Goal: Information Seeking & Learning: Check status

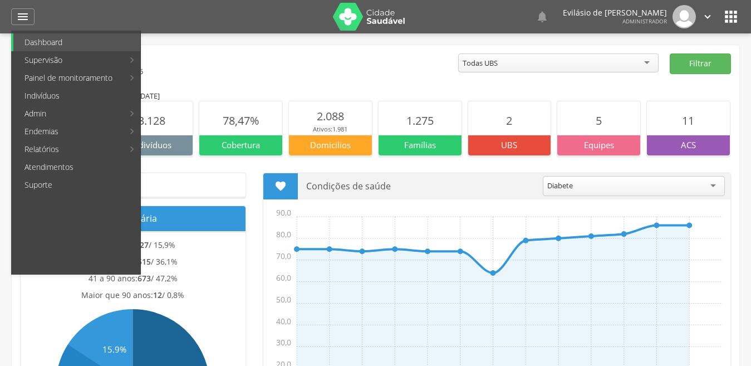
click at [331, 37] on link "Resumo do trabalho de campo" at bounding box center [345, 42] width 150 height 18
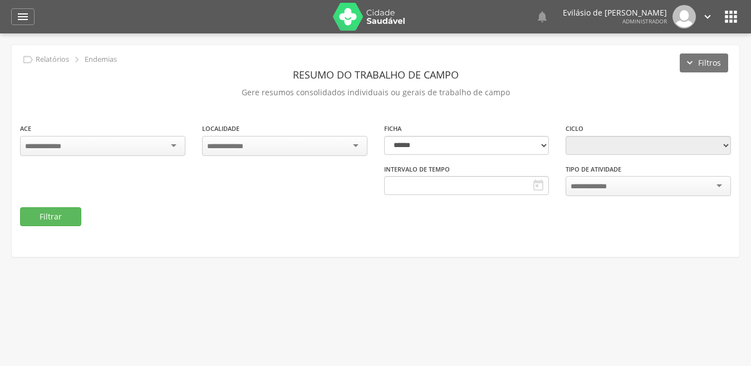
select select "*"
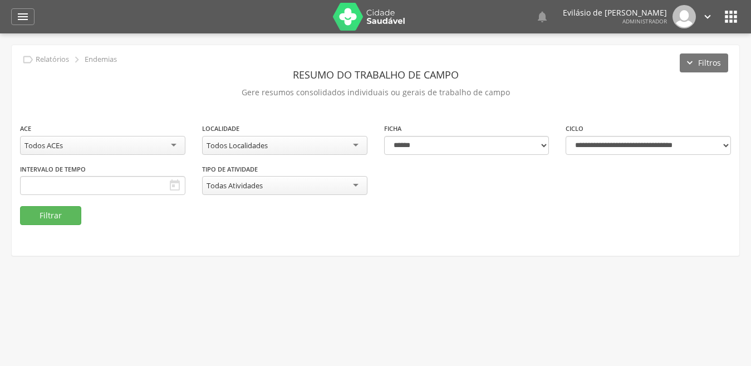
type input "**********"
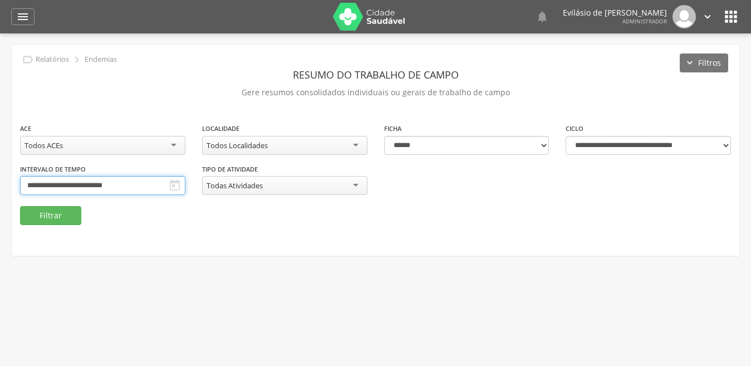
click at [149, 185] on body " Dashboard Supervisão Produtividade Mapa da cidade Mapa de cobertura Ranking A…" at bounding box center [375, 183] width 751 height 366
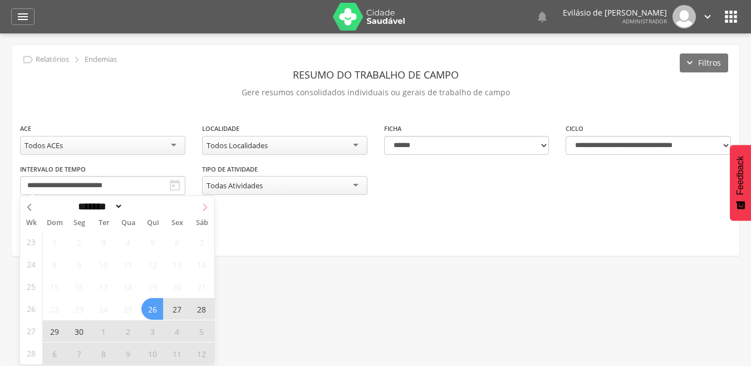
click at [208, 206] on icon at bounding box center [205, 207] width 8 height 8
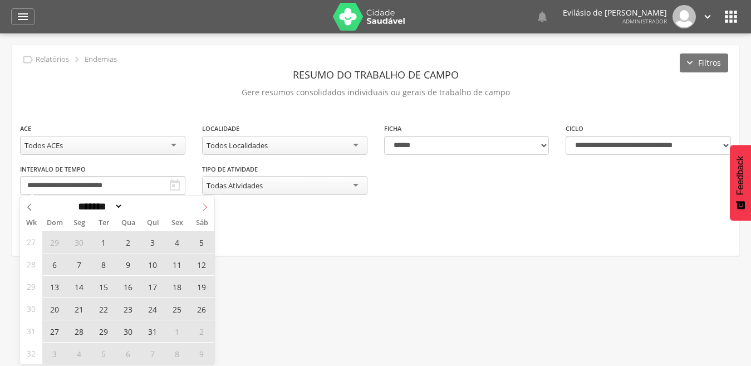
click at [209, 206] on span at bounding box center [204, 205] width 19 height 19
select select "*"
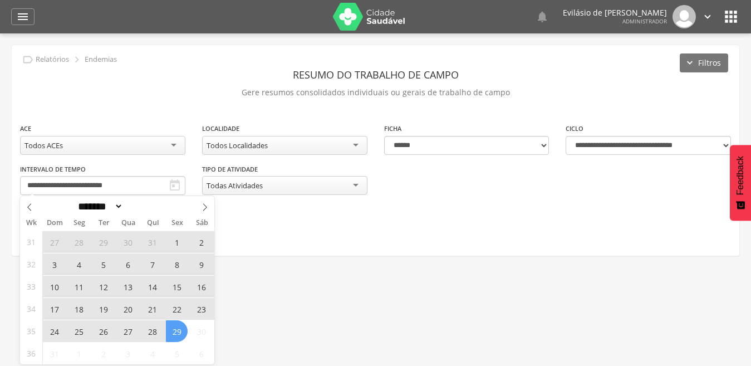
click at [79, 306] on span "18" at bounding box center [79, 309] width 22 height 22
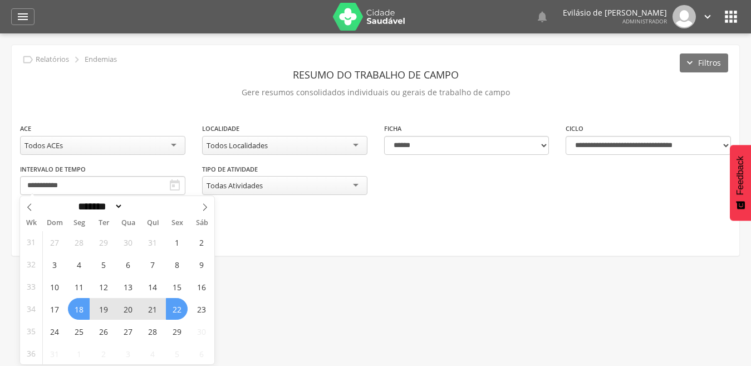
click at [177, 306] on span "22" at bounding box center [177, 309] width 22 height 22
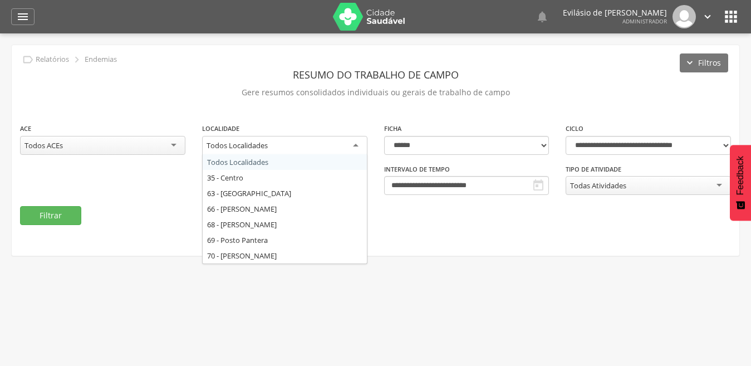
click at [362, 144] on div "Todos Localidades" at bounding box center [284, 146] width 165 height 20
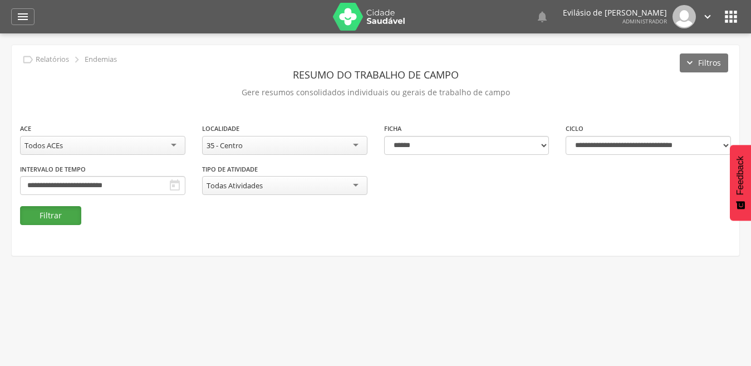
click at [35, 221] on button "Filtrar" at bounding box center [50, 215] width 61 height 19
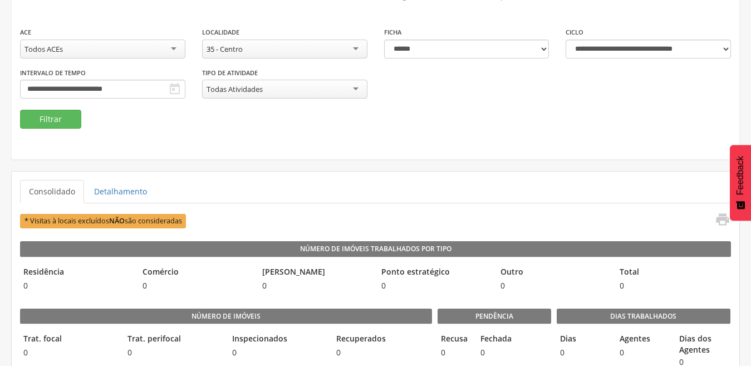
scroll to position [111, 0]
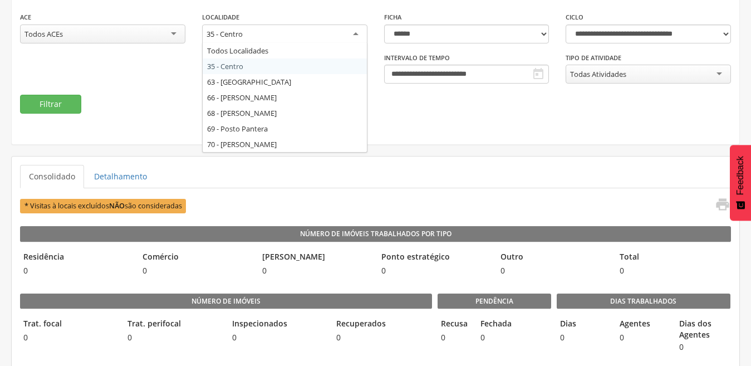
click at [357, 28] on div "35 - Centro" at bounding box center [284, 35] width 165 height 20
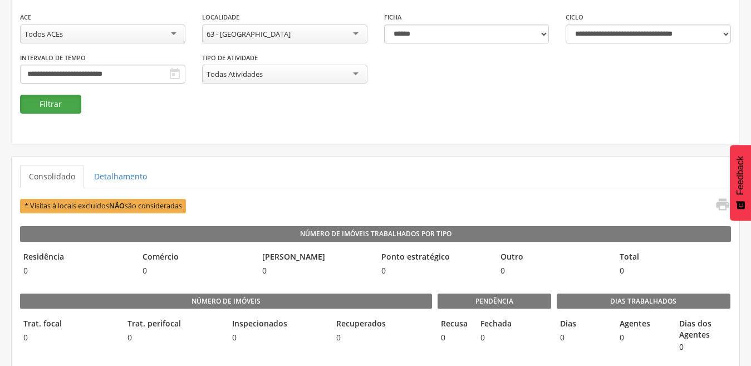
click at [70, 103] on button "Filtrar" at bounding box center [50, 104] width 61 height 19
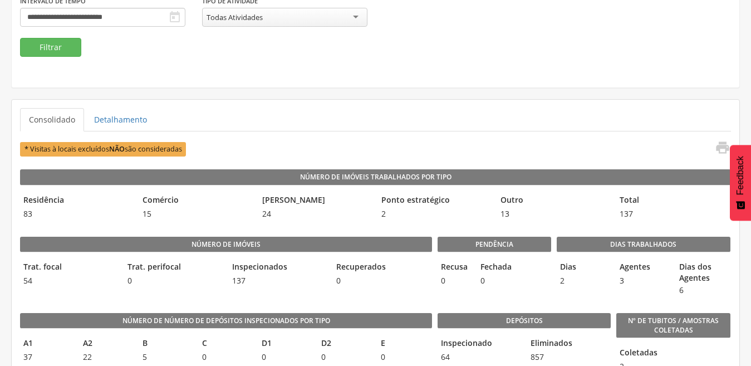
scroll to position [146, 0]
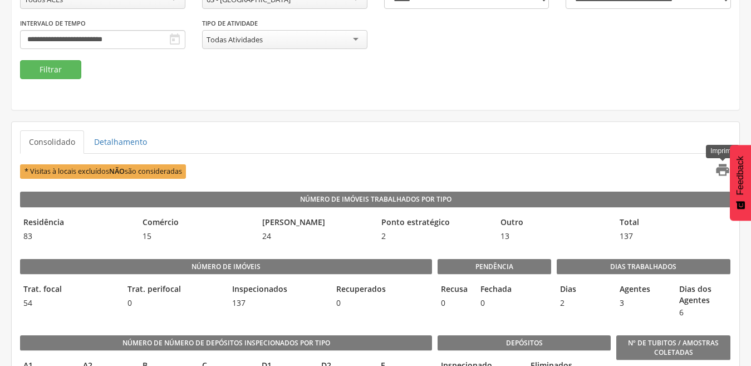
click at [724, 172] on icon "" at bounding box center [723, 170] width 16 height 16
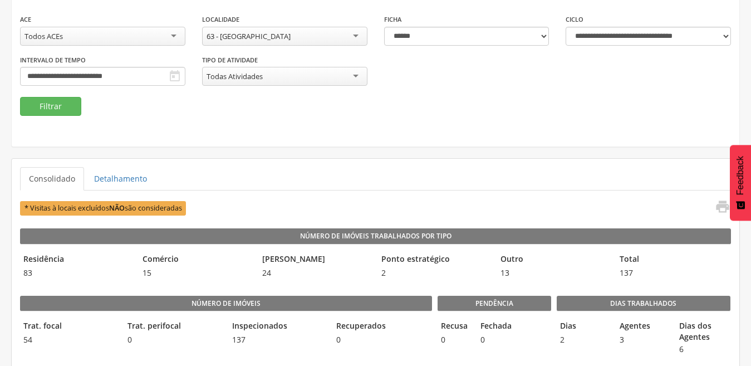
scroll to position [90, 0]
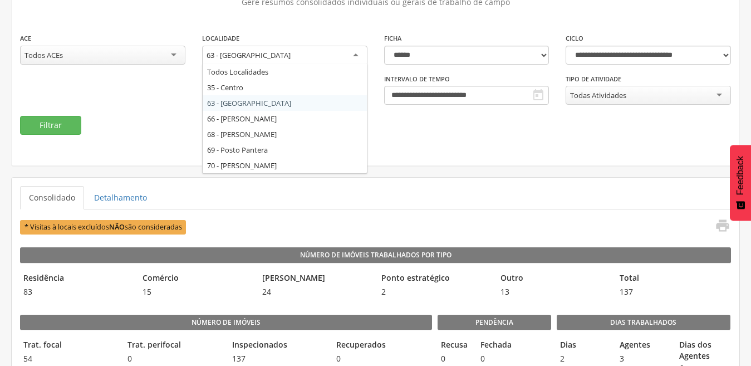
click at [353, 55] on div "63 - [GEOGRAPHIC_DATA]" at bounding box center [284, 56] width 165 height 20
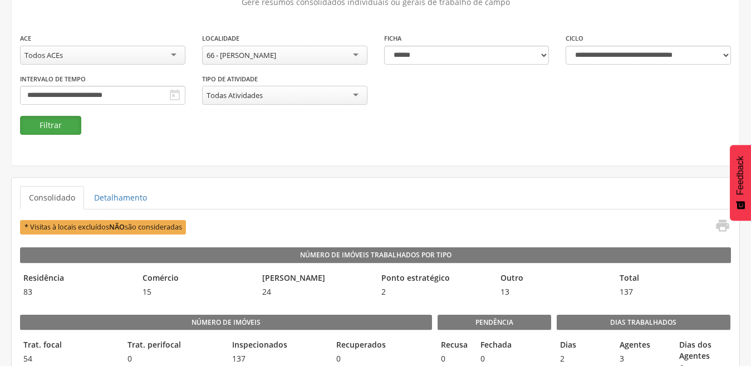
click at [58, 130] on button "Filtrar" at bounding box center [50, 125] width 61 height 19
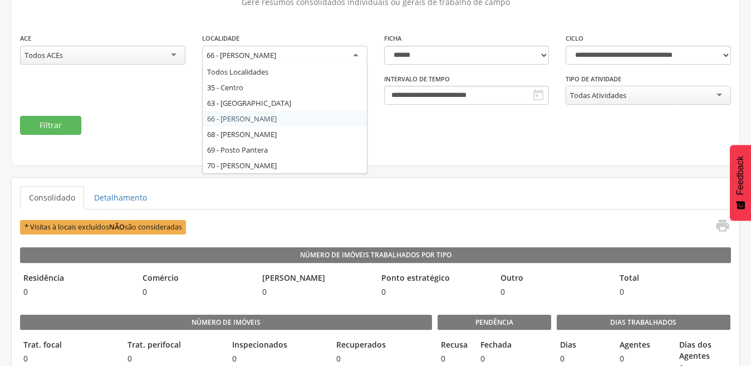
click at [356, 53] on div "66 - [PERSON_NAME]" at bounding box center [284, 56] width 165 height 20
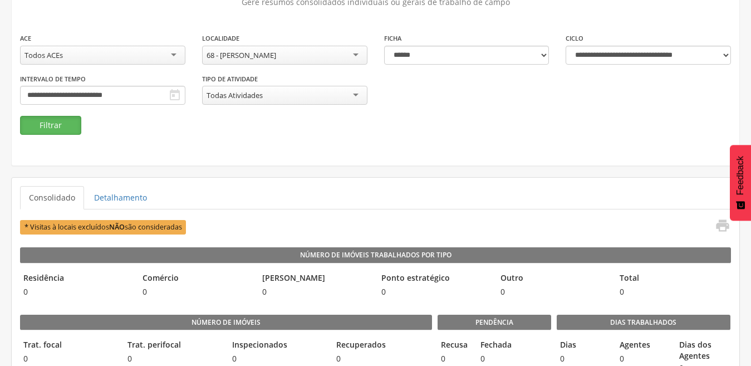
click at [60, 125] on button "Filtrar" at bounding box center [50, 125] width 61 height 19
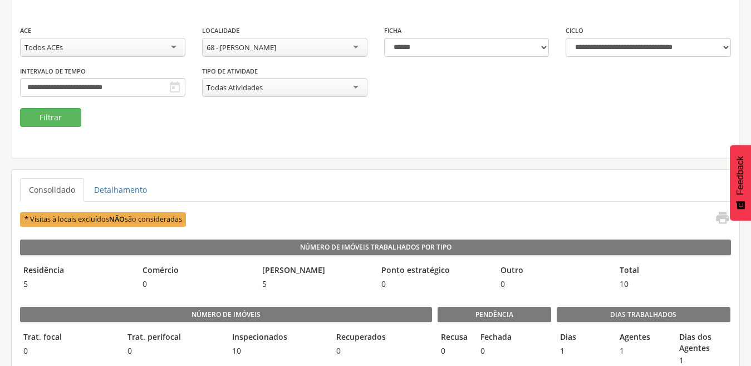
scroll to position [35, 0]
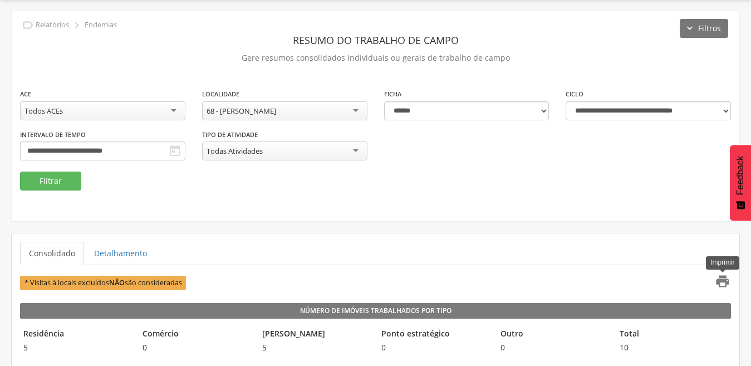
click at [721, 280] on icon "" at bounding box center [723, 281] width 16 height 16
click at [354, 115] on div "68 - [PERSON_NAME]" at bounding box center [284, 110] width 165 height 19
click at [54, 181] on button "Filtrar" at bounding box center [50, 181] width 61 height 19
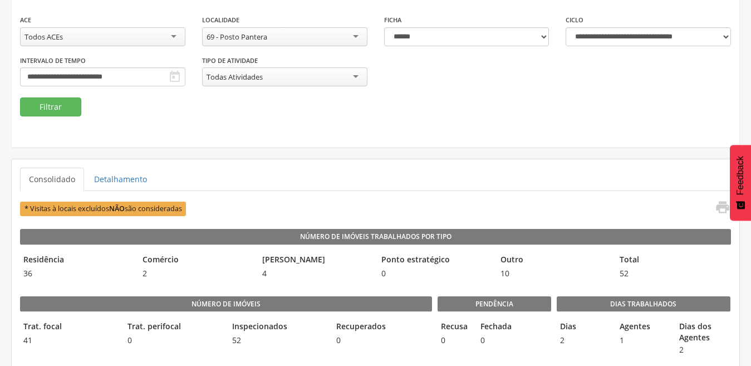
scroll to position [90, 0]
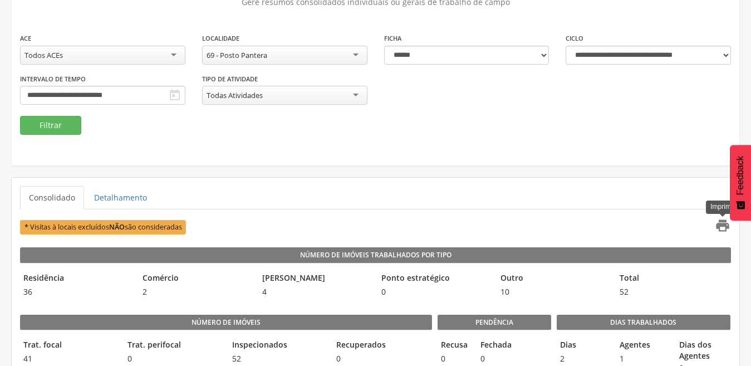
click at [719, 227] on icon "" at bounding box center [723, 226] width 16 height 16
click at [354, 54] on div "69 - Posto Pantera" at bounding box center [284, 55] width 165 height 19
click at [57, 125] on button "Filtrar" at bounding box center [50, 125] width 61 height 19
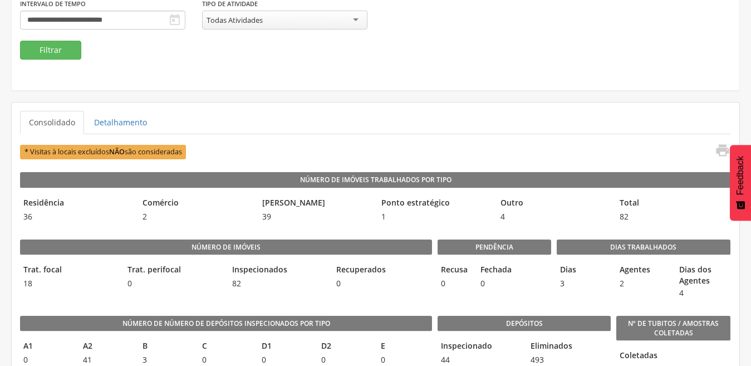
scroll to position [146, 0]
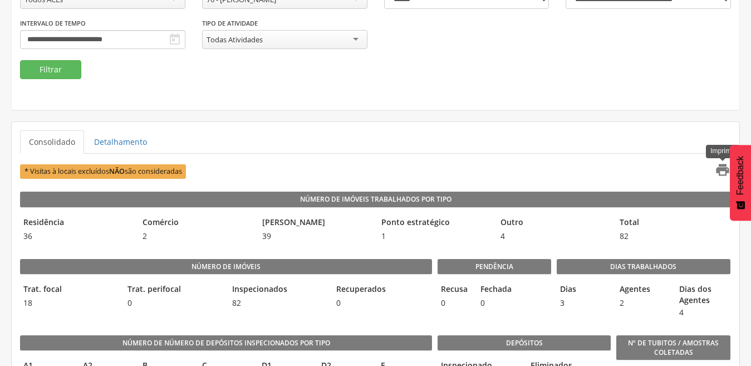
click at [722, 168] on icon "" at bounding box center [723, 170] width 16 height 16
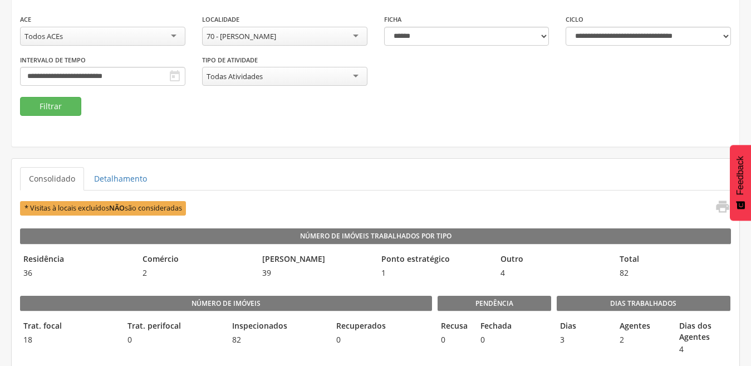
scroll to position [90, 0]
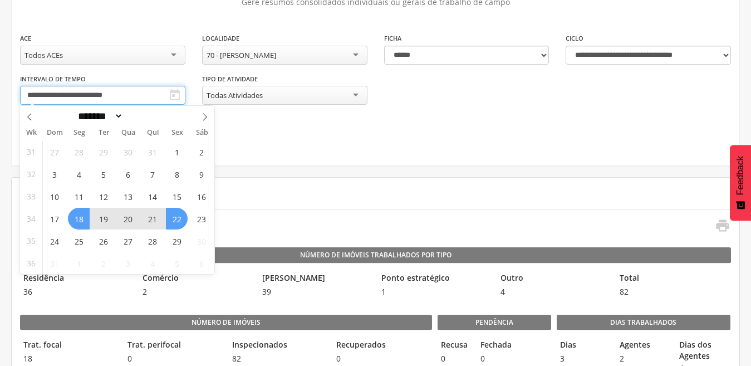
click at [141, 91] on input "**********" at bounding box center [102, 95] width 165 height 19
click at [75, 243] on span "25" at bounding box center [79, 241] width 22 height 22
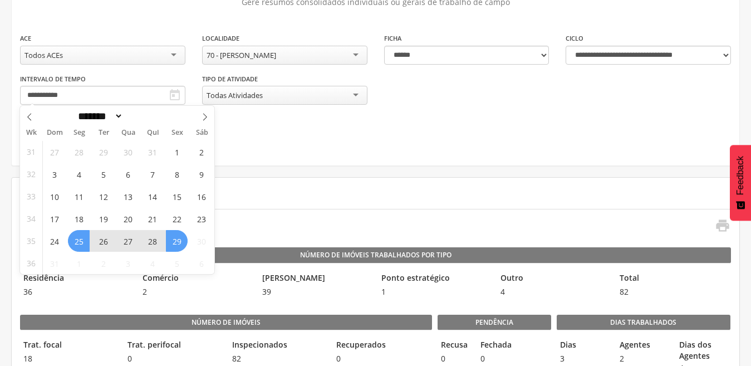
click at [169, 242] on span "29" at bounding box center [177, 241] width 22 height 22
type input "**********"
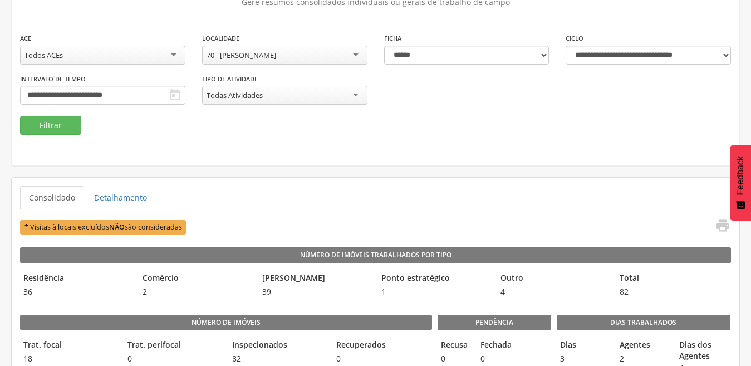
click at [352, 55] on div "70 - [PERSON_NAME]" at bounding box center [284, 55] width 165 height 19
click at [50, 124] on button "Filtrar" at bounding box center [50, 125] width 61 height 19
click at [359, 56] on div "35 - Centro" at bounding box center [284, 55] width 165 height 19
click at [46, 123] on button "Filtrar" at bounding box center [50, 125] width 61 height 19
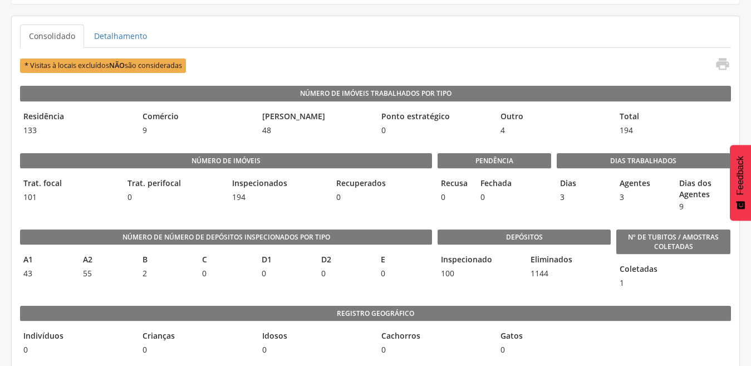
scroll to position [202, 0]
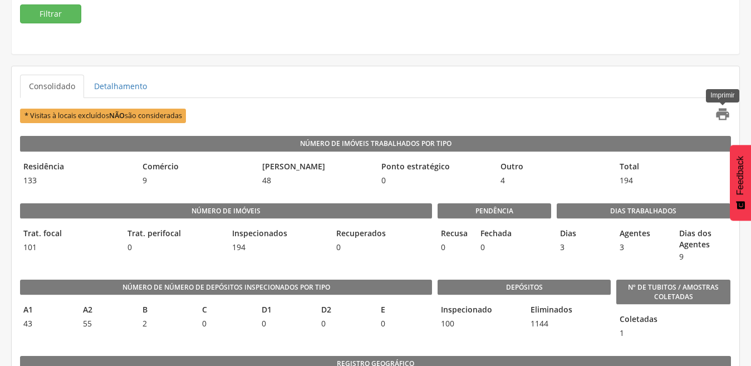
click at [722, 112] on icon "" at bounding box center [723, 114] width 16 height 16
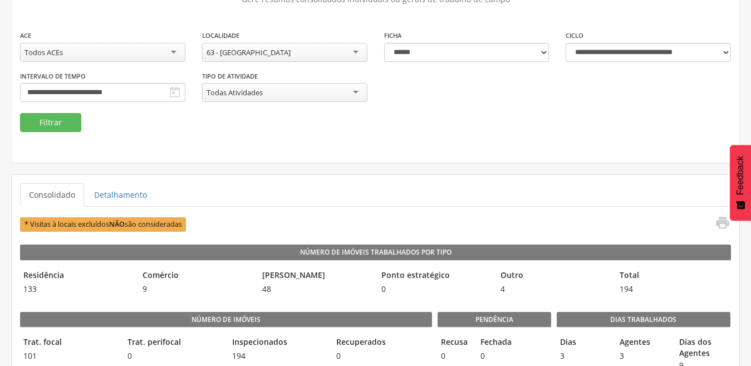
scroll to position [90, 0]
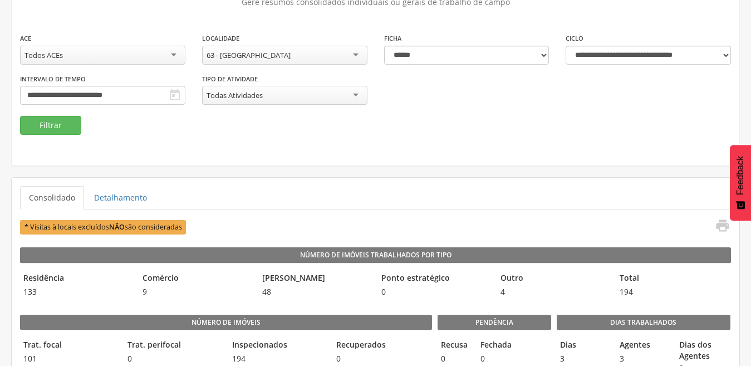
click at [352, 56] on div "63 - [GEOGRAPHIC_DATA]" at bounding box center [284, 55] width 165 height 19
click at [58, 128] on button "Filtrar" at bounding box center [50, 125] width 61 height 19
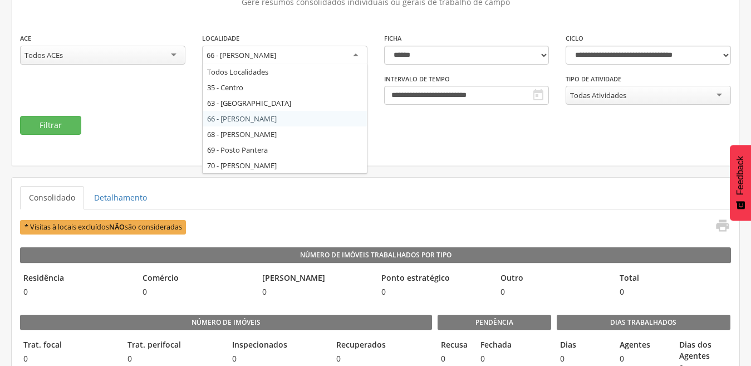
click at [354, 55] on div "66 - [PERSON_NAME]" at bounding box center [284, 56] width 165 height 20
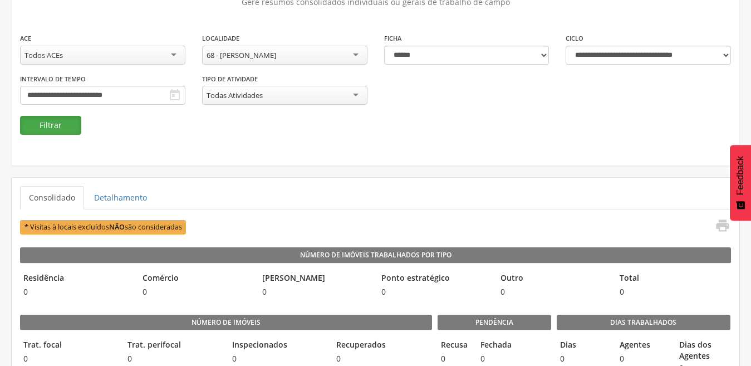
click at [60, 120] on button "Filtrar" at bounding box center [50, 125] width 61 height 19
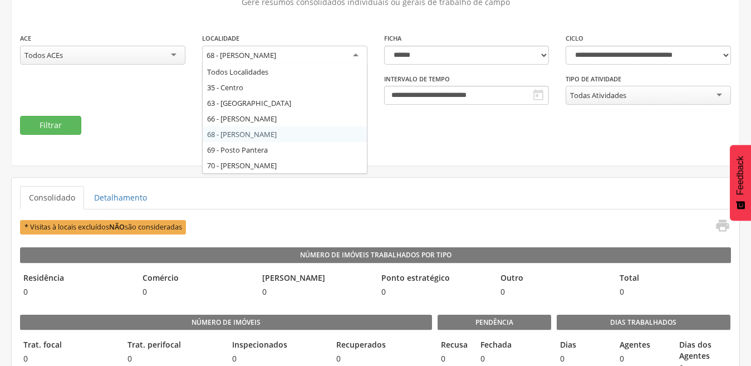
click at [351, 53] on div "68 - [PERSON_NAME]" at bounding box center [284, 56] width 165 height 20
click at [357, 55] on div "69 - Posto Pantera" at bounding box center [284, 56] width 165 height 20
click at [275, 154] on div "**********" at bounding box center [376, 60] width 728 height 210
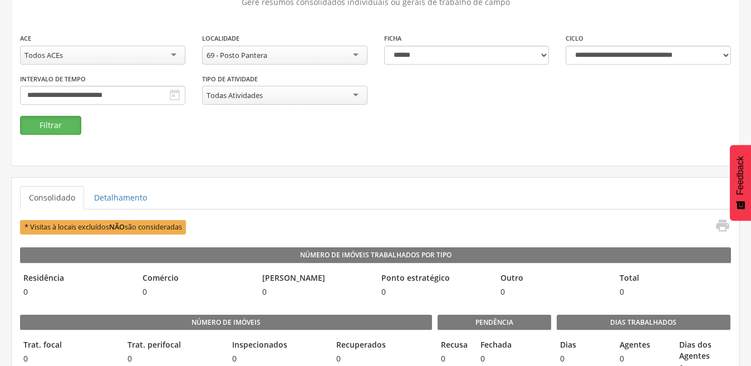
click at [49, 123] on button "Filtrar" at bounding box center [50, 125] width 61 height 19
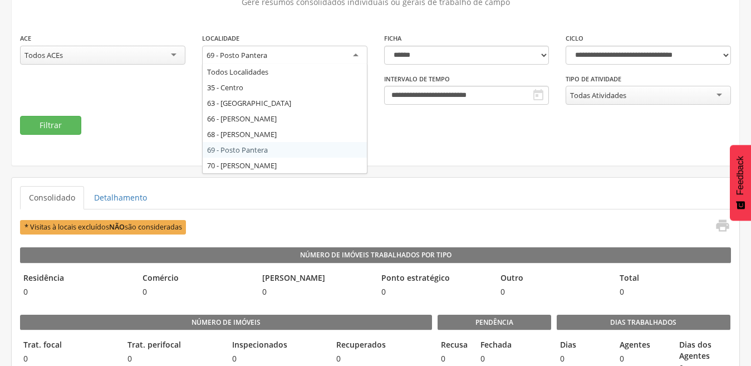
click at [353, 57] on div "69 - Posto Pantera" at bounding box center [284, 56] width 165 height 20
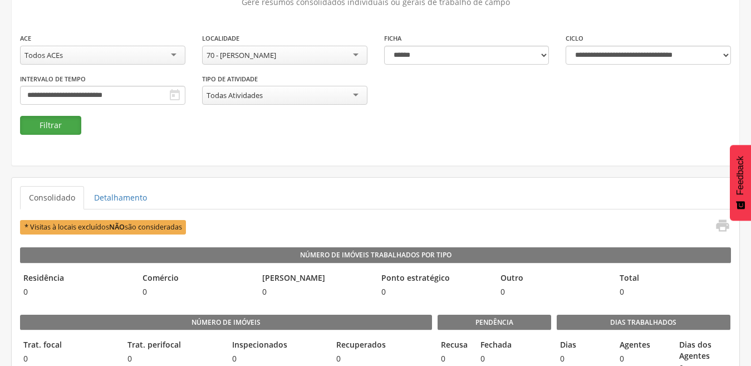
click at [46, 123] on button "Filtrar" at bounding box center [50, 125] width 61 height 19
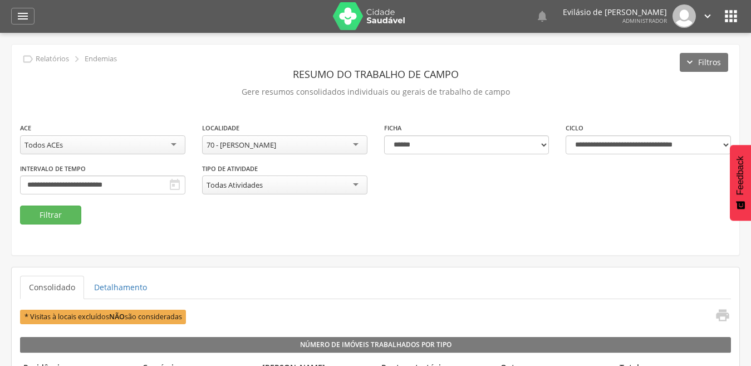
scroll to position [0, 0]
click at [708, 17] on icon "" at bounding box center [708, 17] width 12 height 12
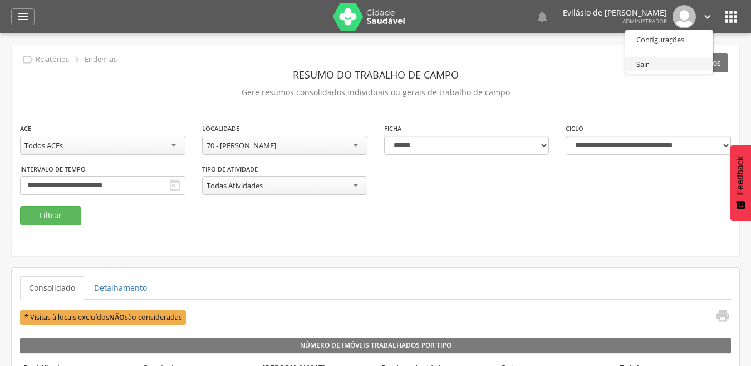
click at [641, 64] on link "Sair" at bounding box center [669, 64] width 88 height 14
